Goal: Information Seeking & Learning: Learn about a topic

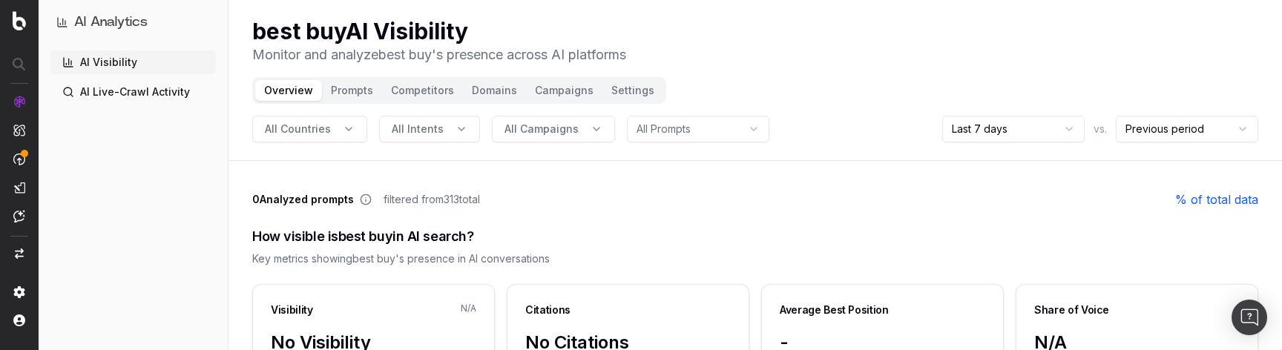
click at [558, 207] on div "0 Analyzed prompts filtered from 313 total % of total data" at bounding box center [755, 200] width 1006 height 18
click at [576, 159] on header "best buy AI Visibility Monitor and analyze best buy 's presence across AI platf…" at bounding box center [754, 80] width 1053 height 161
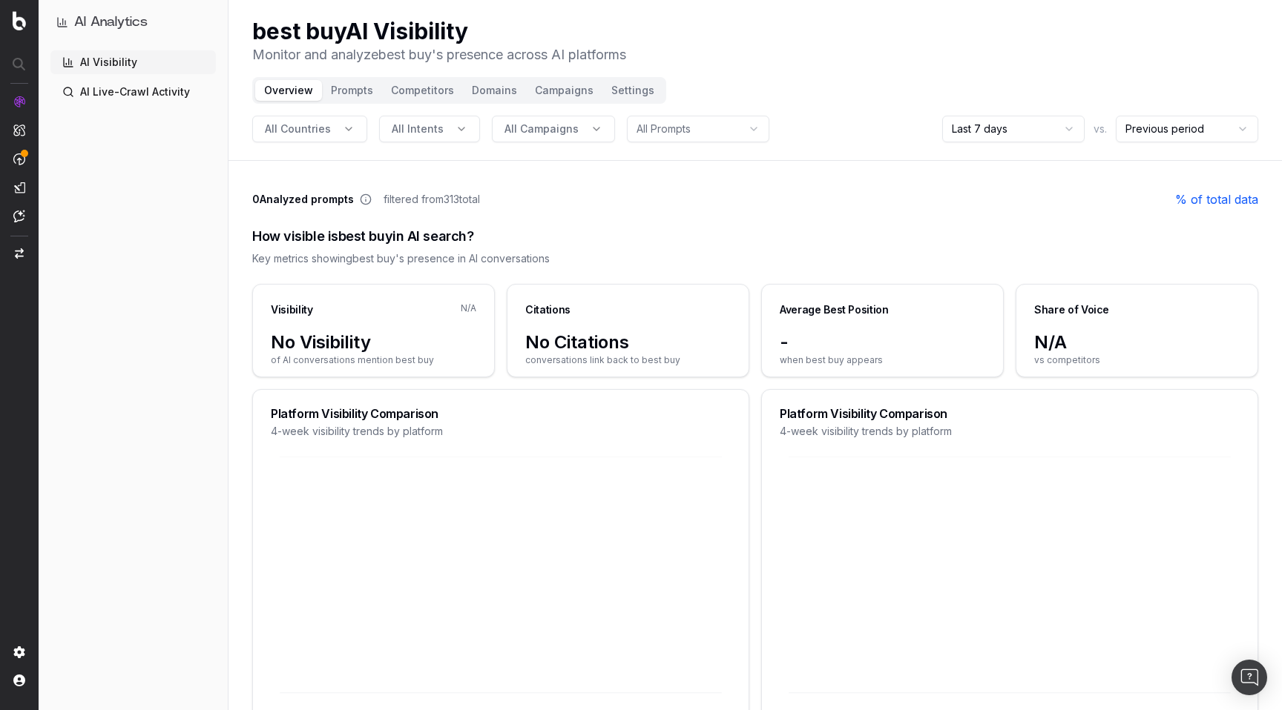
click at [441, 130] on button "All Intents" at bounding box center [429, 129] width 101 height 27
click at [408, 194] on div "informational" at bounding box center [425, 194] width 215 height 24
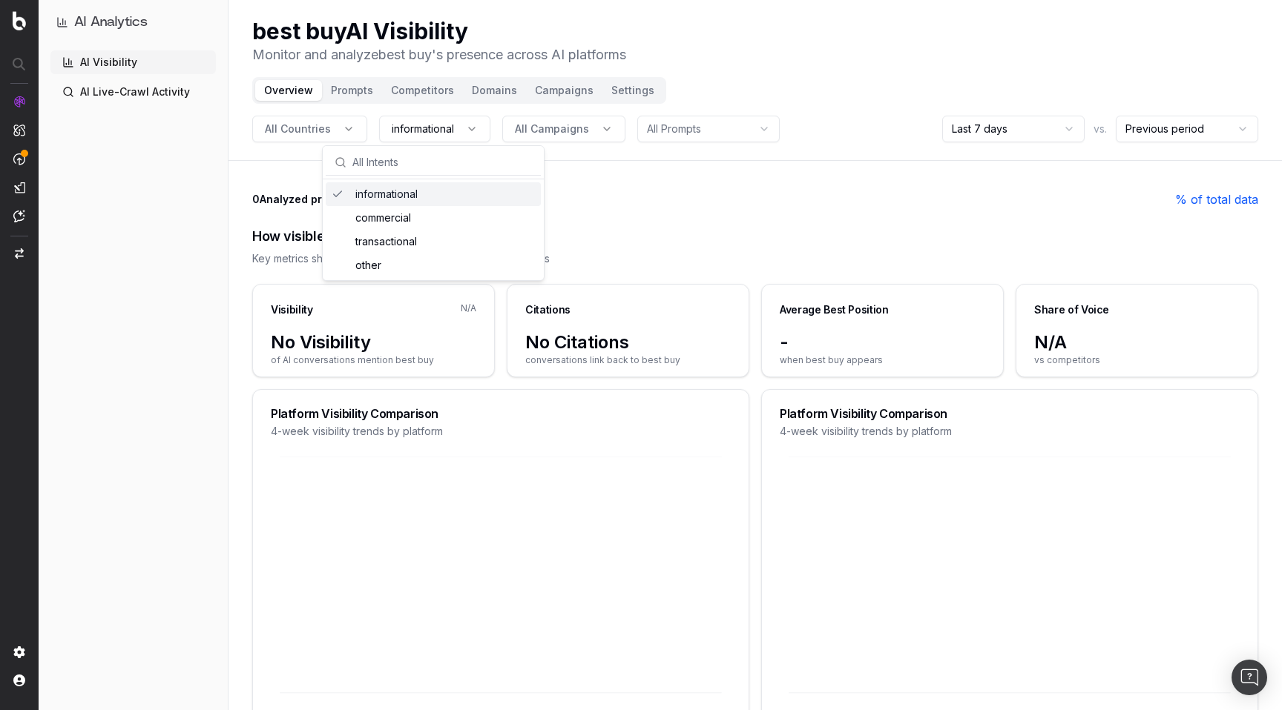
click at [686, 79] on header "best buy AI Visibility Monitor and analyze best buy 's presence across AI platf…" at bounding box center [754, 80] width 1053 height 161
click at [402, 90] on button "Competitors" at bounding box center [422, 90] width 81 height 21
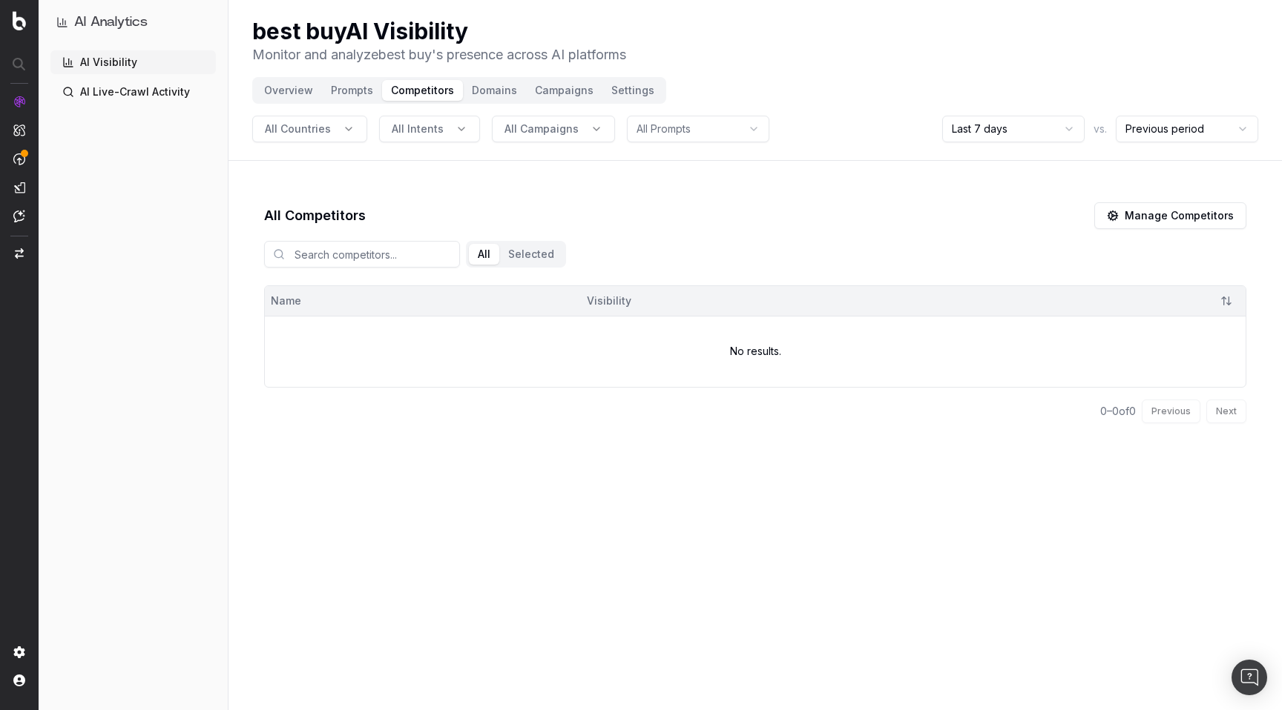
click at [491, 88] on button "Domains" at bounding box center [494, 90] width 63 height 21
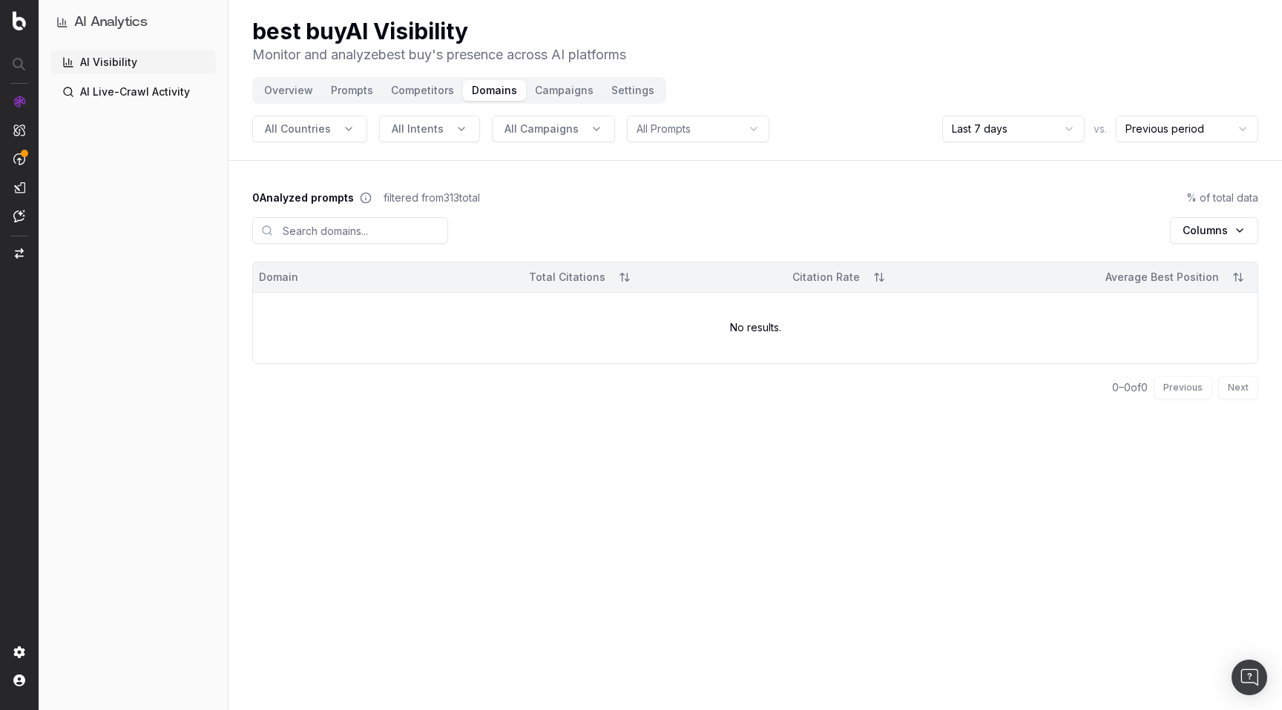
click at [462, 127] on button "All Intents" at bounding box center [429, 129] width 101 height 27
